Goal: Navigation & Orientation: Understand site structure

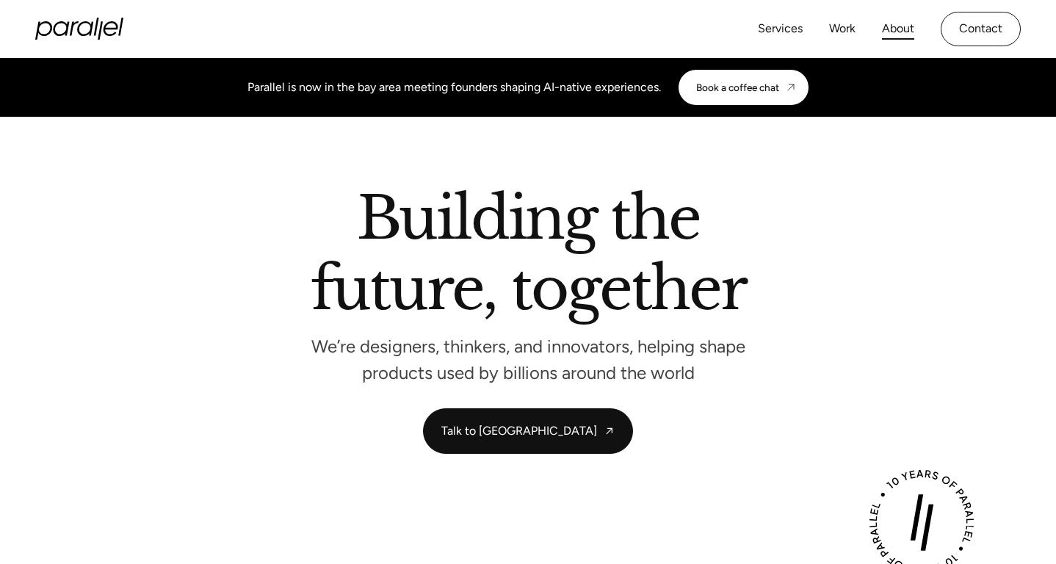
click at [902, 33] on link "About" at bounding box center [898, 28] width 32 height 21
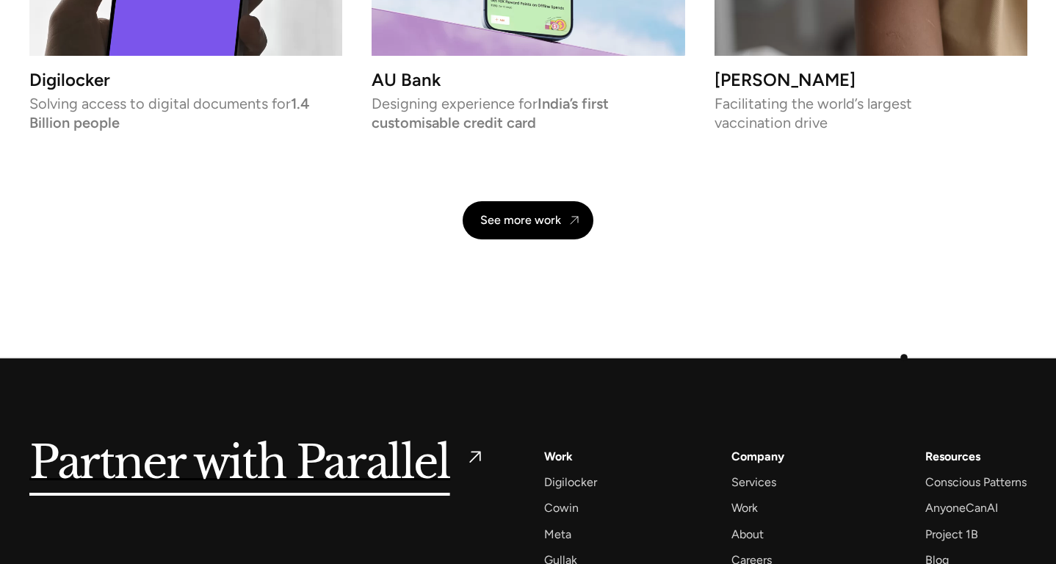
scroll to position [3452, 0]
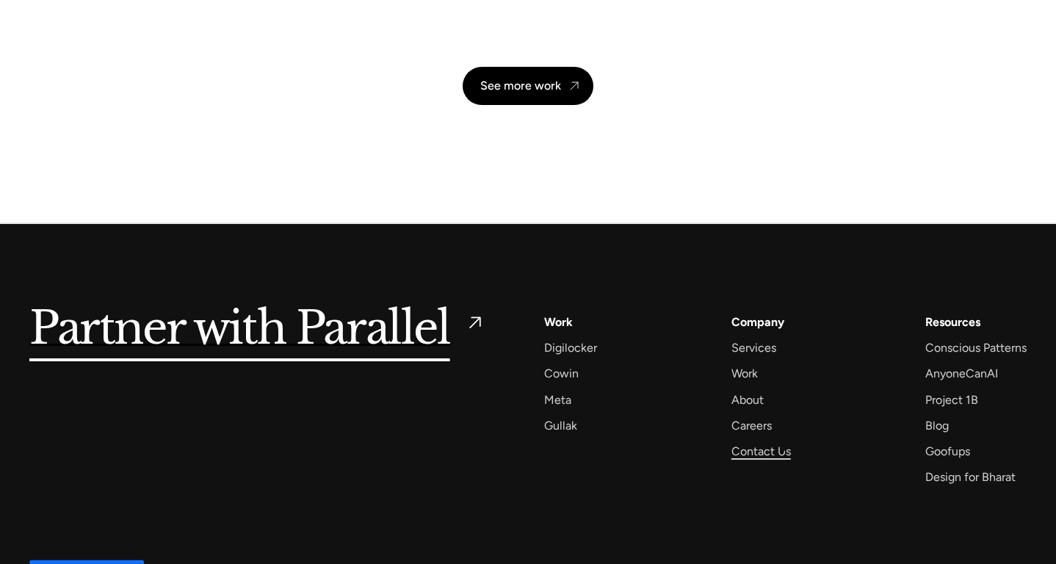
click at [783, 449] on div "Contact Us" at bounding box center [760, 451] width 59 height 20
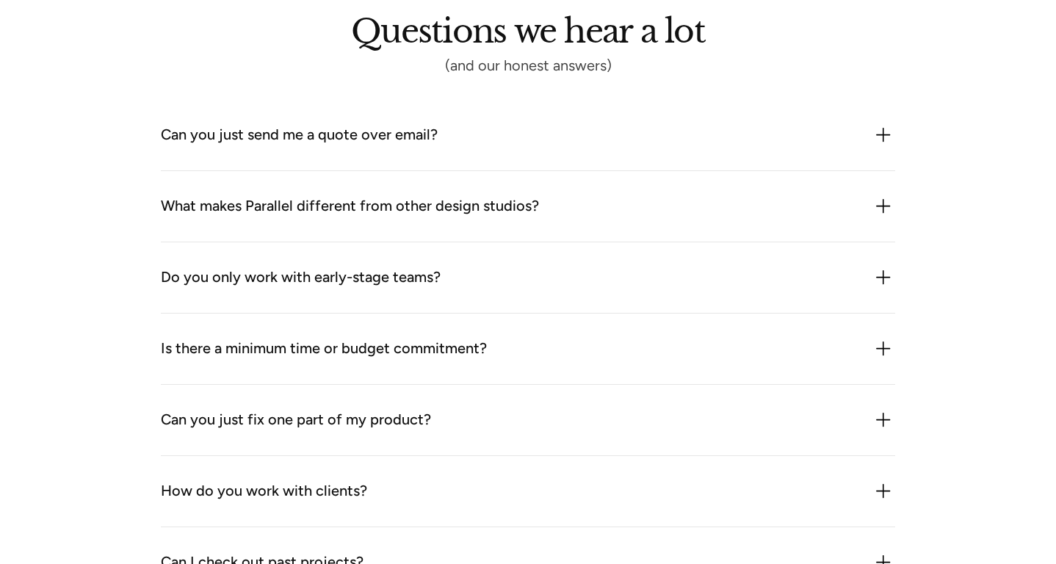
scroll to position [1992, 0]
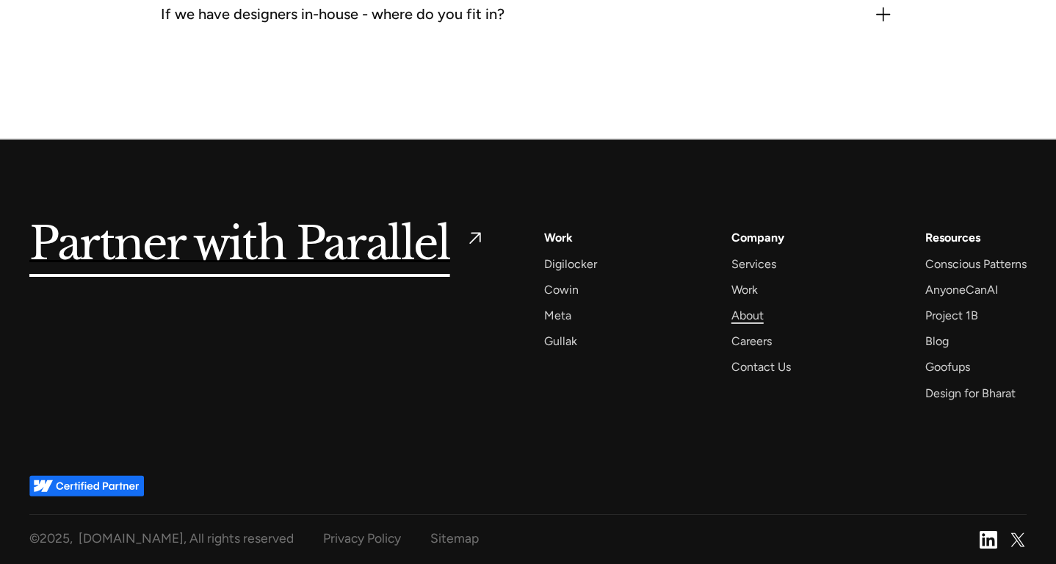
click at [734, 308] on div "About" at bounding box center [747, 315] width 32 height 20
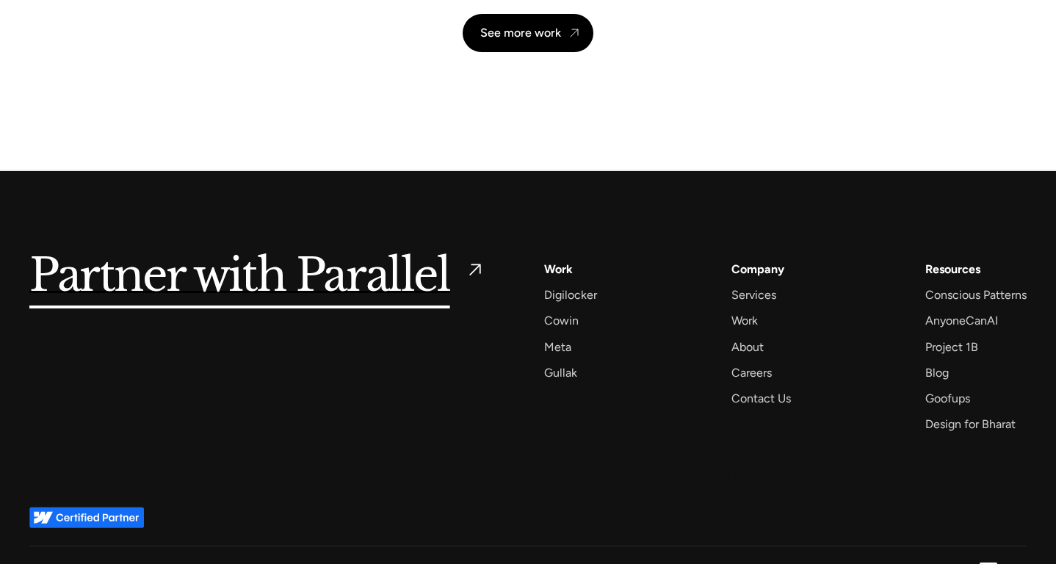
scroll to position [3532, 0]
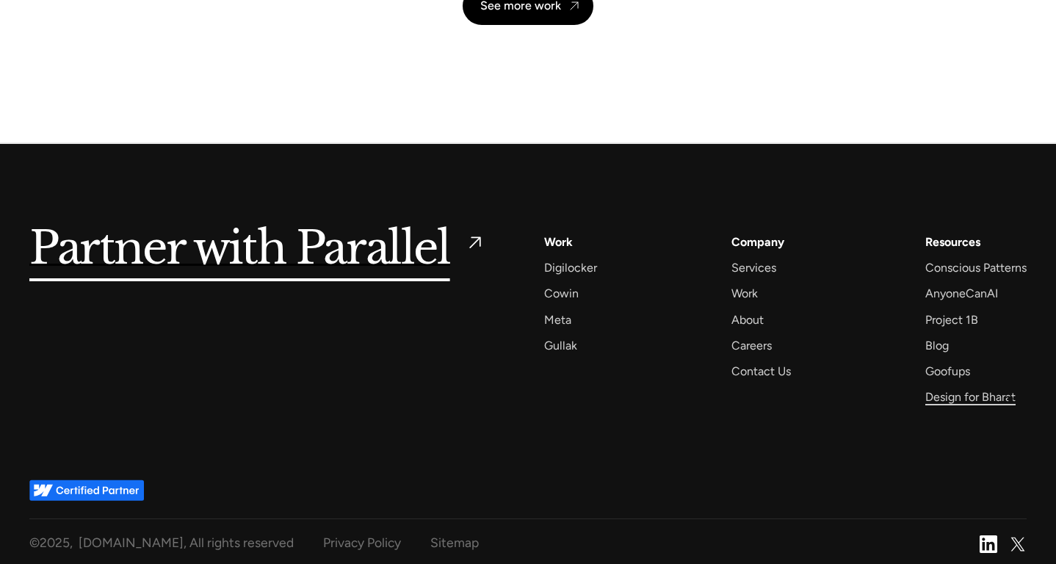
click at [982, 399] on div "Design for Bharat" at bounding box center [970, 397] width 90 height 20
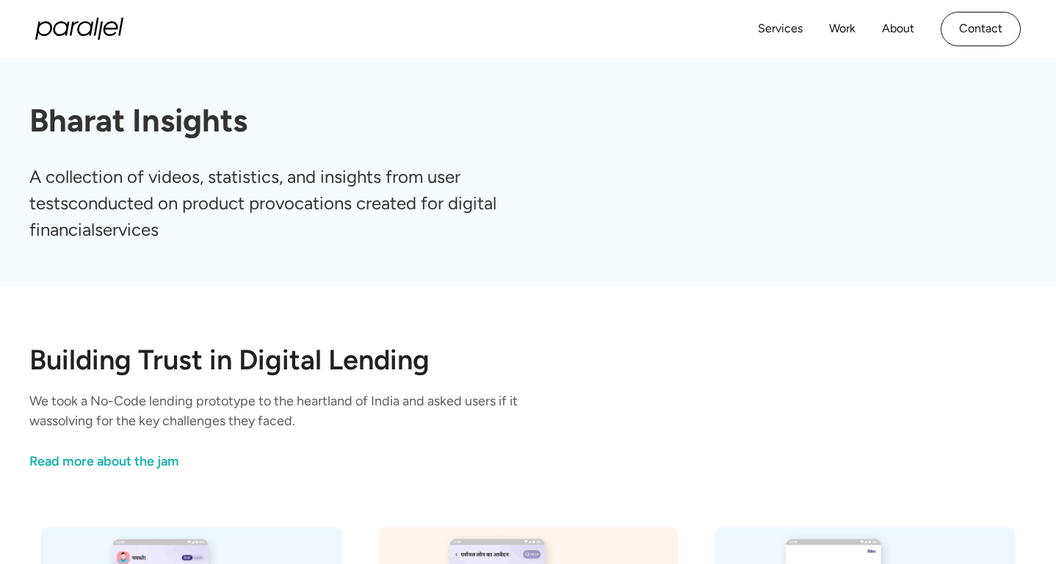
scroll to position [1, 0]
click at [999, 31] on link "Contact" at bounding box center [981, 29] width 80 height 35
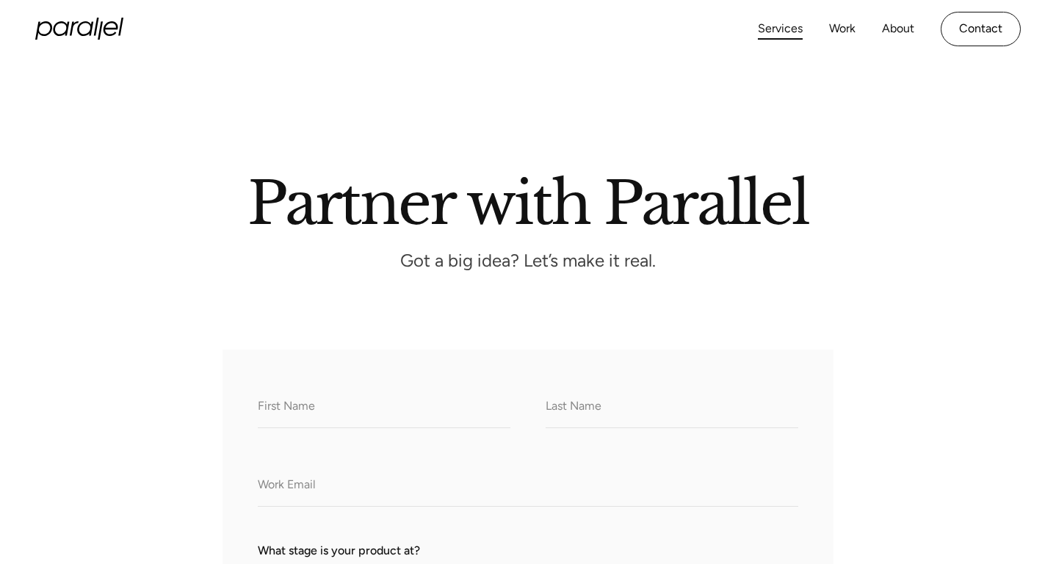
click at [792, 24] on link "Services" at bounding box center [780, 28] width 45 height 21
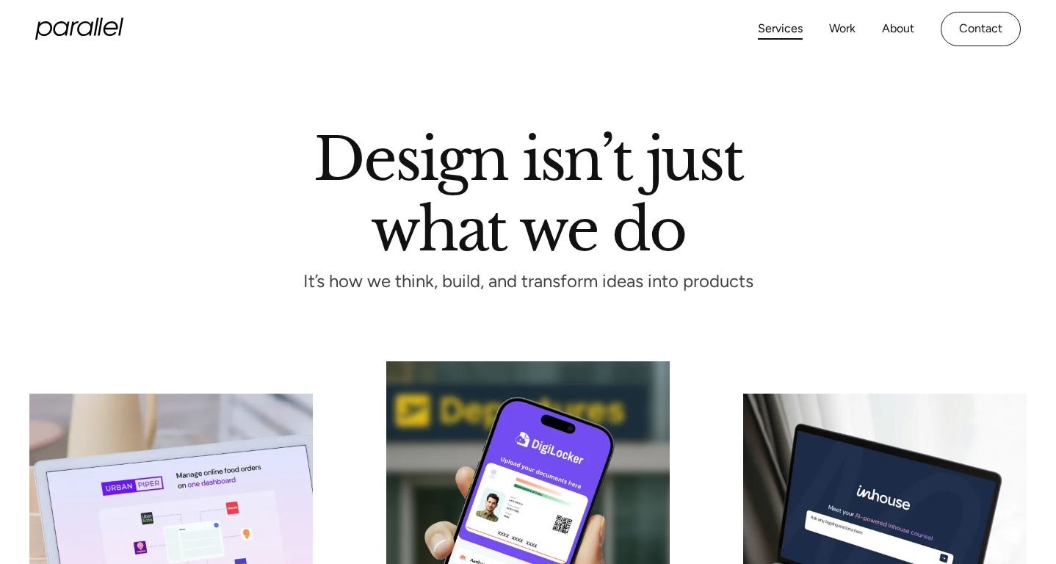
click at [57, 27] on icon "home" at bounding box center [79, 29] width 88 height 22
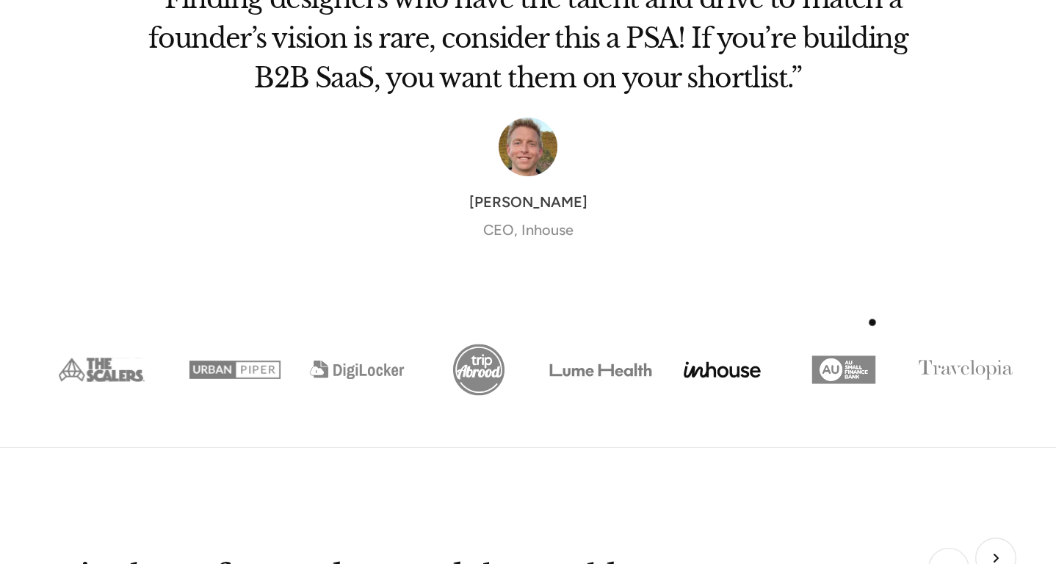
scroll to position [5538, 0]
